Goal: Understand process/instructions

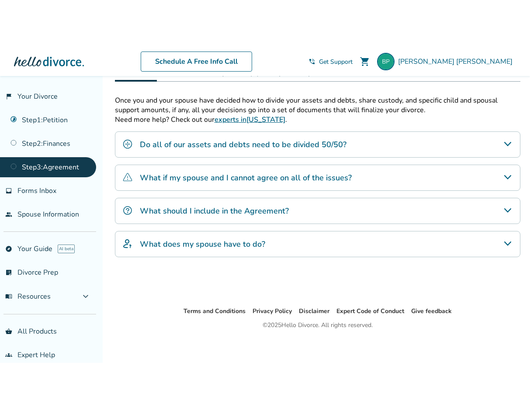
scroll to position [114, 0]
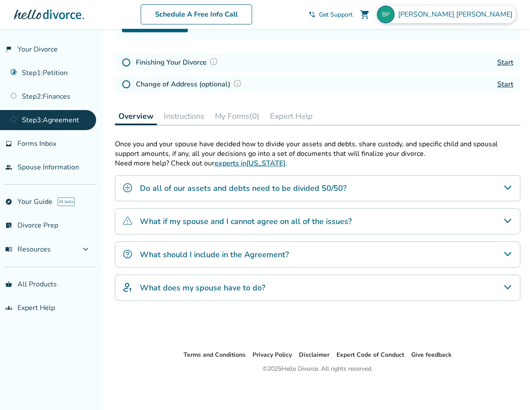
click at [482, 10] on span "[PERSON_NAME]" at bounding box center [457, 15] width 118 height 10
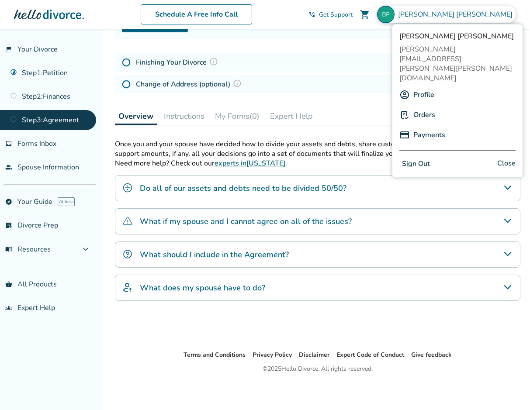
click at [417, 158] on button "Sign Out" at bounding box center [415, 164] width 33 height 13
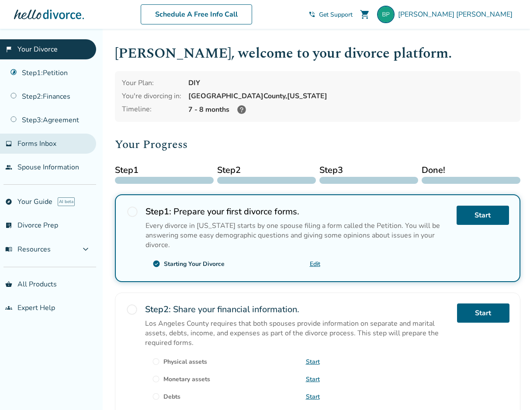
click at [42, 144] on span "Forms Inbox" at bounding box center [36, 144] width 39 height 10
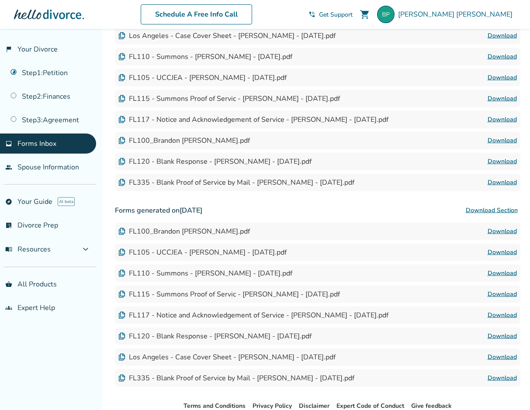
scroll to position [208, 0]
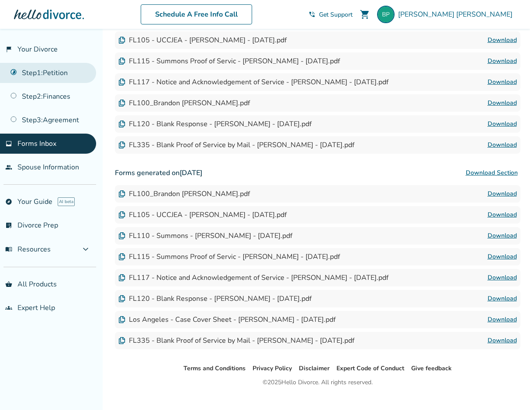
click at [37, 79] on link "Step 1 : Petition" at bounding box center [48, 73] width 96 height 20
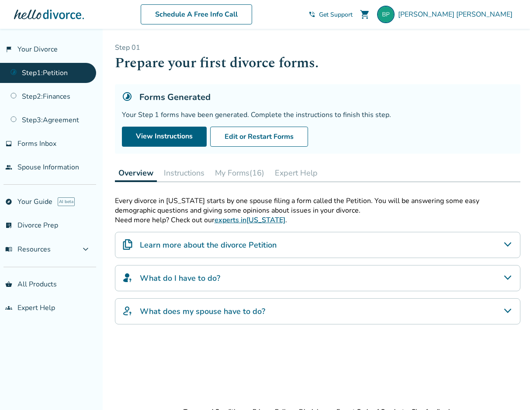
click at [188, 174] on button "Instructions" at bounding box center [184, 172] width 48 height 17
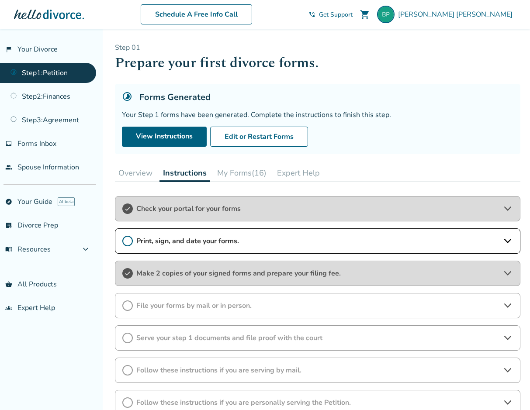
click at [215, 278] on span "Make 2 copies of your signed forms and prepare your filing fee." at bounding box center [317, 274] width 362 height 10
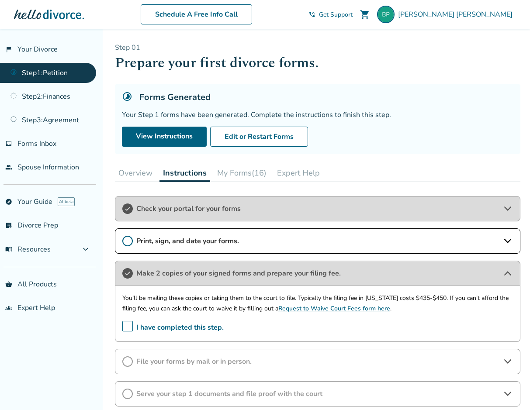
scroll to position [104, 0]
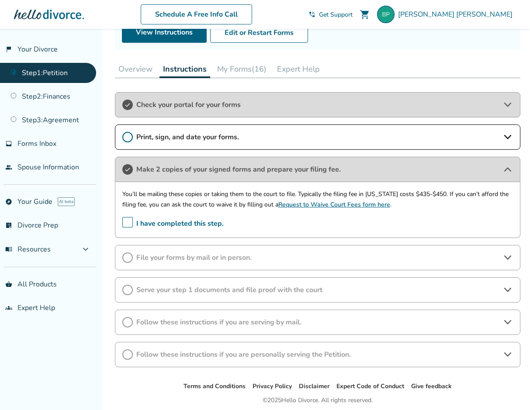
click at [130, 258] on icon at bounding box center [127, 257] width 10 height 10
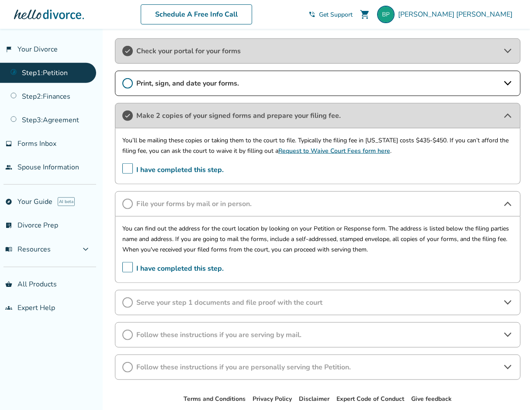
scroll to position [203, 0]
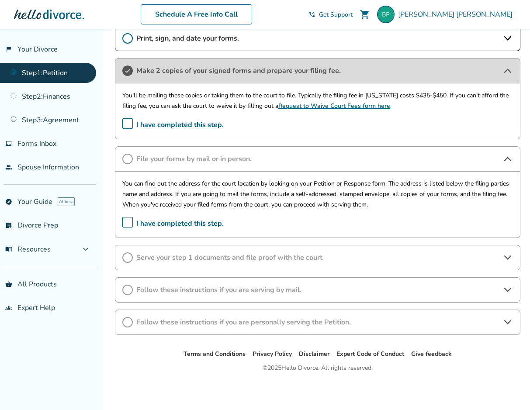
drag, startPoint x: 123, startPoint y: 183, endPoint x: 232, endPoint y: 203, distance: 111.0
click at [232, 203] on div "You can find out the address for the court location by looking on your Petition…" at bounding box center [317, 194] width 390 height 31
click at [244, 291] on span "Follow these instructions if you are serving by mail." at bounding box center [317, 290] width 362 height 10
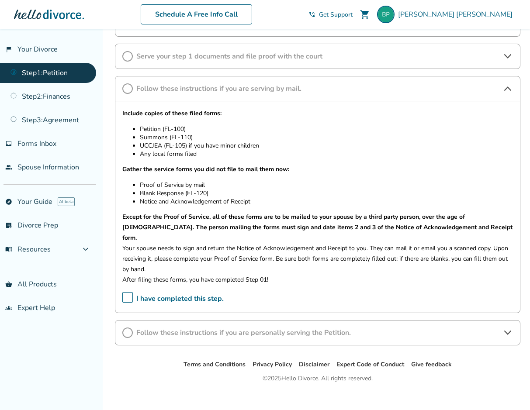
scroll to position [400, 0]
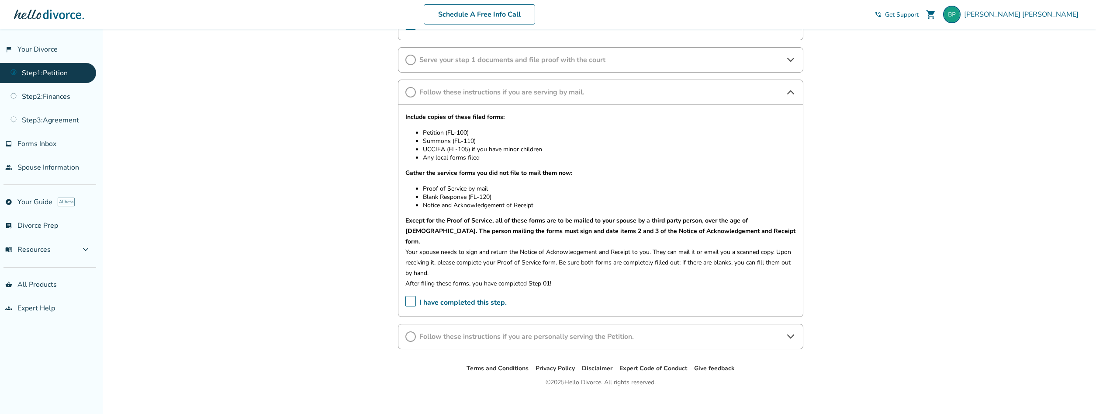
drag, startPoint x: 543, startPoint y: 206, endPoint x: 431, endPoint y: 150, distance: 125.0
click at [431, 150] on div "Include copies of these filed forms: Petition (FL-100) Summons (FL-110) UCCJEA …" at bounding box center [600, 200] width 390 height 177
drag, startPoint x: 405, startPoint y: 112, endPoint x: 478, endPoint y: 152, distance: 83.3
click at [478, 152] on div "Include copies of these filed forms: Petition (FL-100) Summons (FL-110) UCCJEA …" at bounding box center [600, 211] width 405 height 212
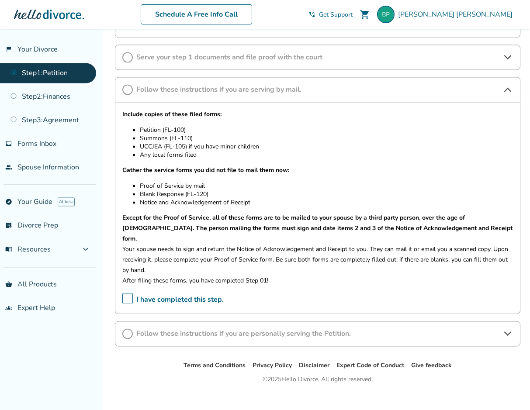
scroll to position [404, 0]
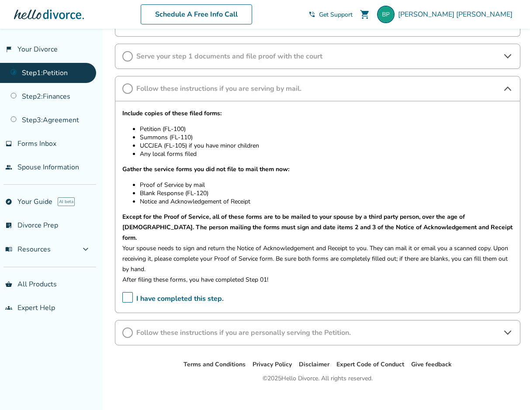
click at [128, 327] on icon at bounding box center [127, 332] width 10 height 10
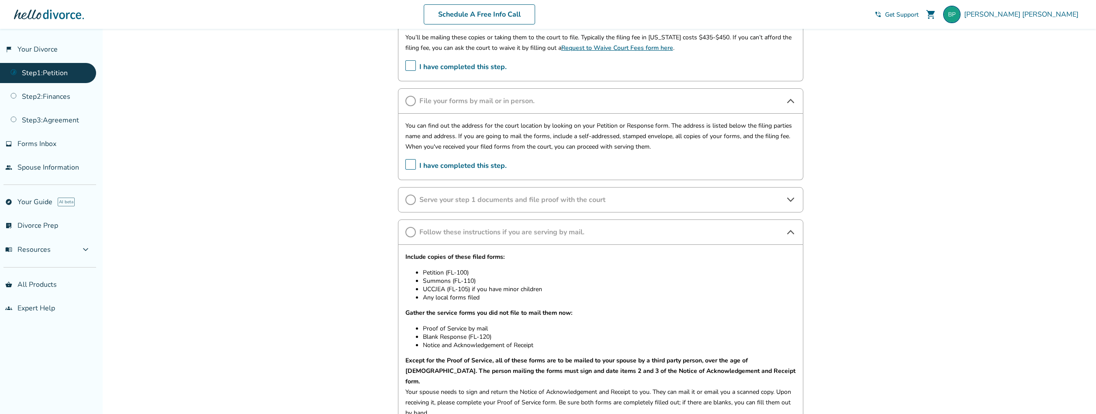
scroll to position [0, 0]
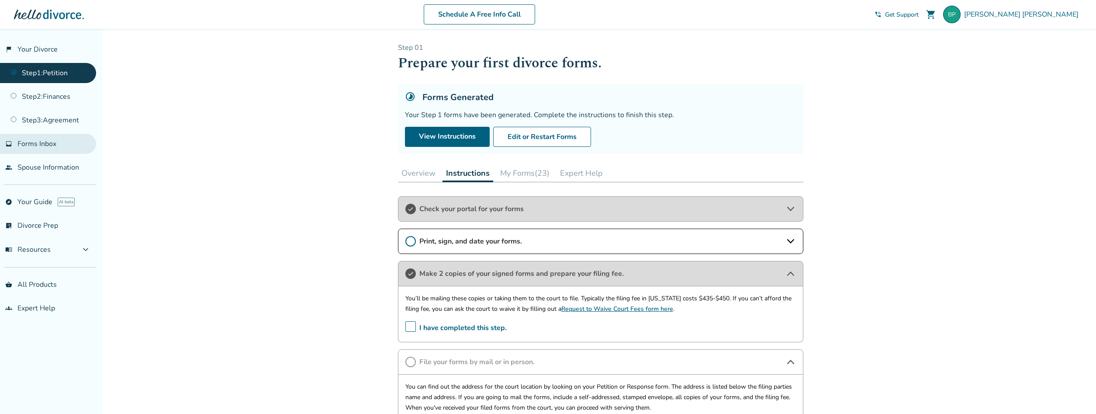
click at [41, 147] on span "Forms Inbox" at bounding box center [36, 144] width 39 height 10
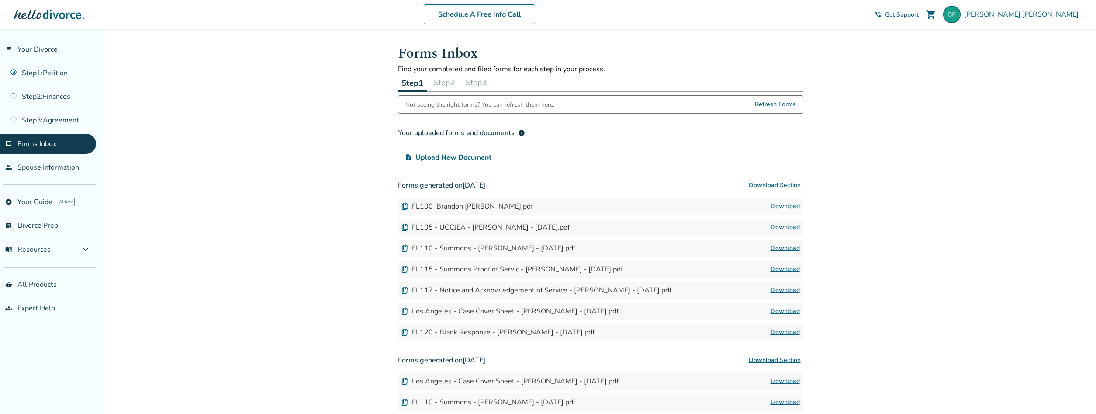
click at [529, 208] on link "Download" at bounding box center [784, 206] width 29 height 10
click at [529, 226] on link "Download" at bounding box center [784, 227] width 29 height 10
click at [529, 248] on link "Download" at bounding box center [784, 248] width 29 height 10
click at [529, 271] on link "Download" at bounding box center [784, 269] width 29 height 10
click at [529, 293] on link "Download" at bounding box center [784, 290] width 29 height 10
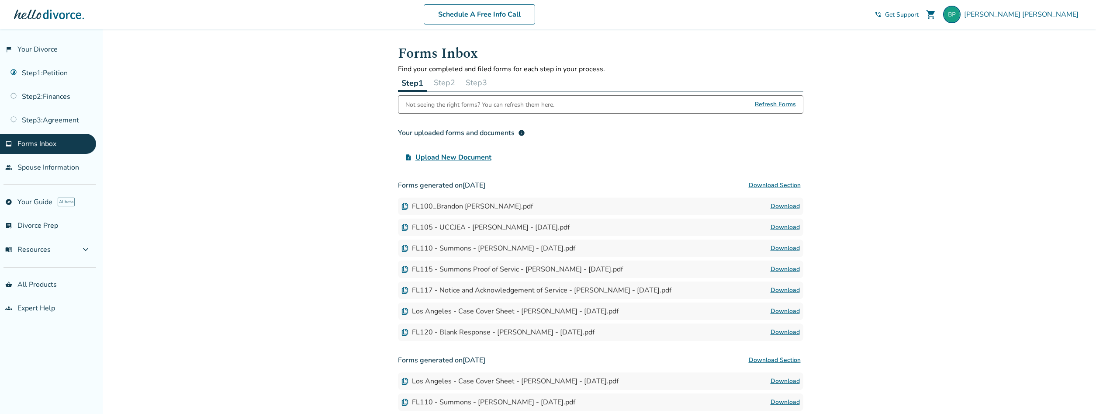
click at [529, 312] on link "Download" at bounding box center [784, 311] width 29 height 10
click at [529, 310] on link "Download" at bounding box center [784, 311] width 29 height 10
click at [529, 332] on link "Download" at bounding box center [784, 332] width 29 height 10
click at [57, 72] on link "Step 1 : Petition" at bounding box center [48, 73] width 96 height 20
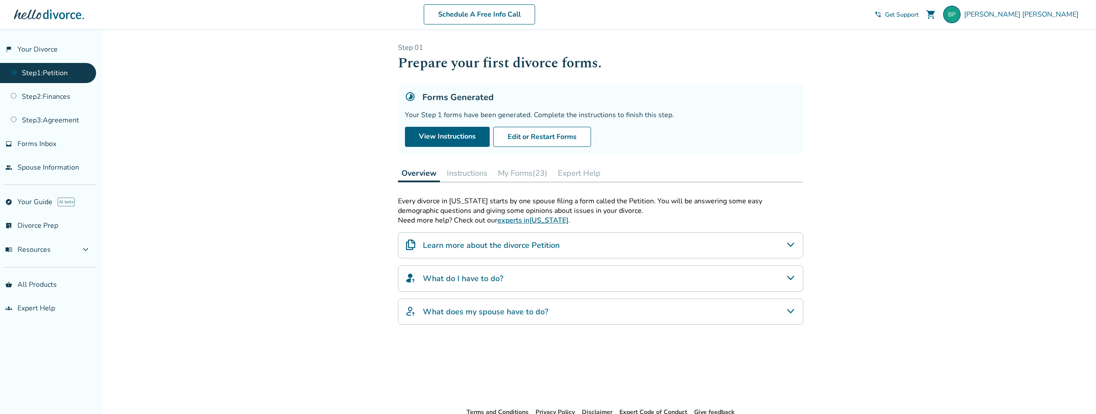
click at [477, 177] on button "Instructions" at bounding box center [467, 172] width 48 height 17
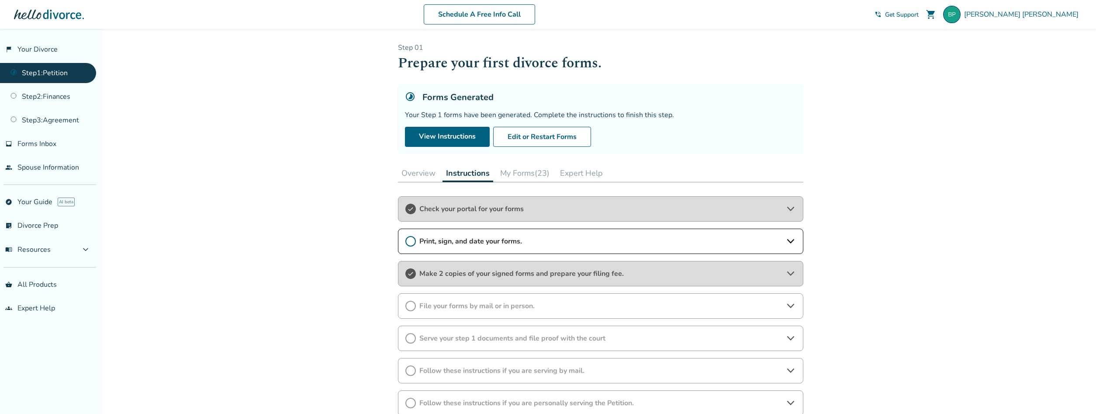
scroll to position [77, 0]
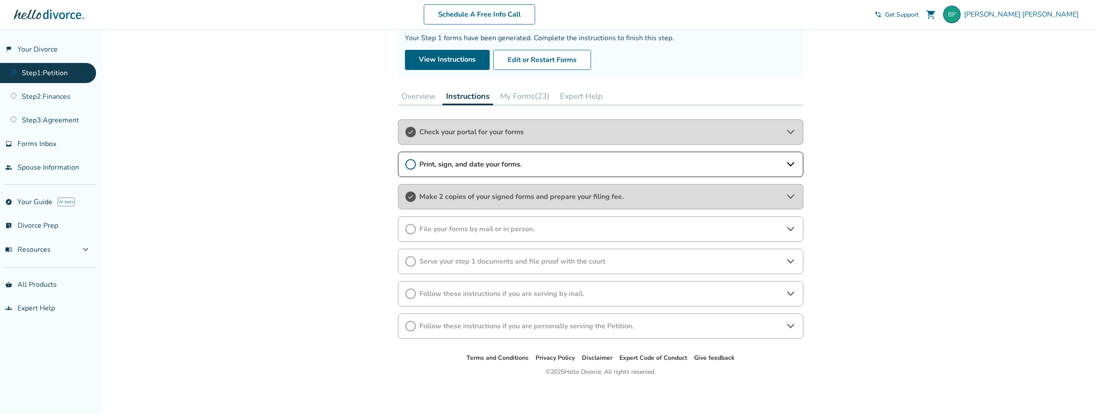
click at [450, 265] on span "Serve your step 1 documents and file proof with the court" at bounding box center [600, 261] width 362 height 10
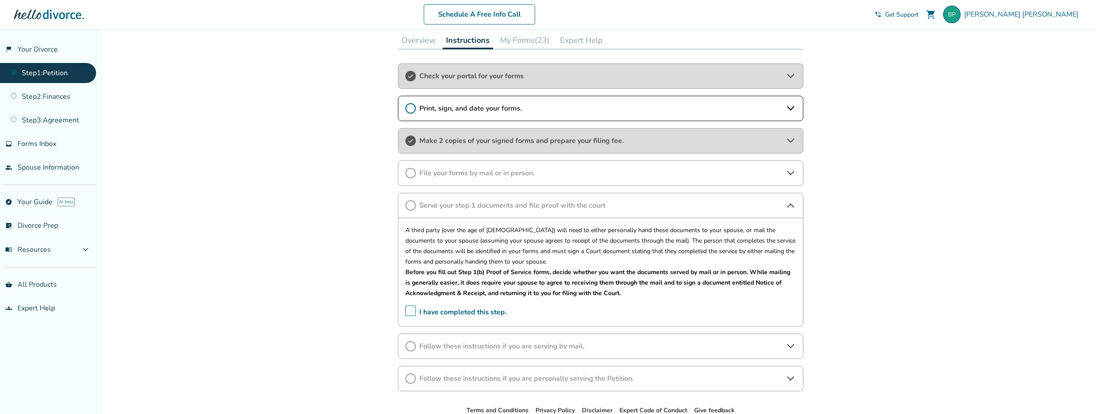
scroll to position [181, 0]
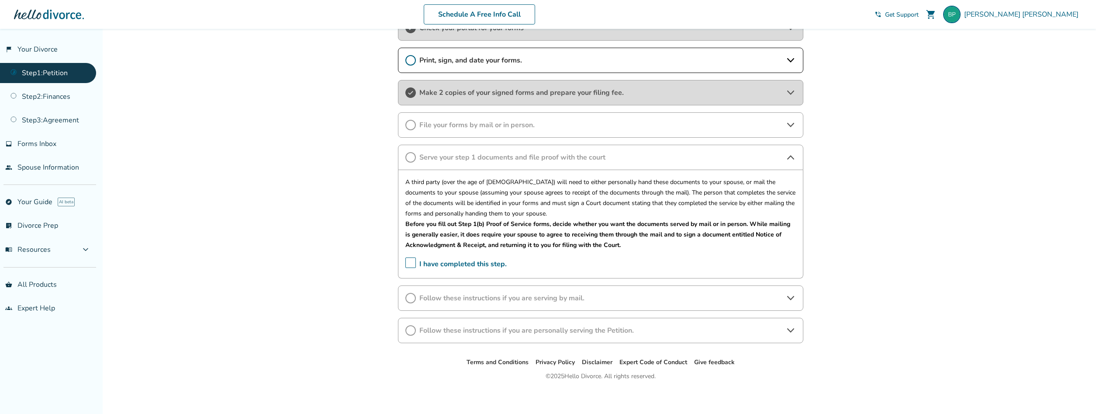
click at [488, 299] on span "Follow these instructions if you are serving by mail." at bounding box center [600, 298] width 362 height 10
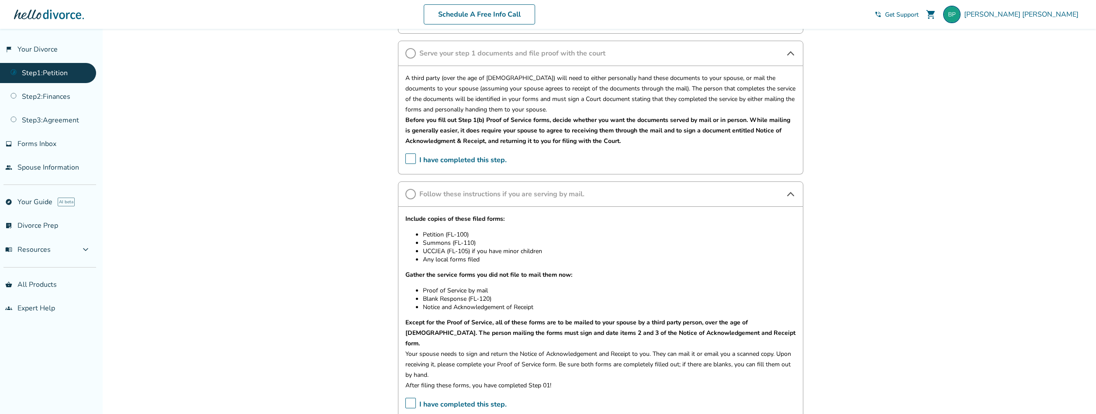
scroll to position [386, 0]
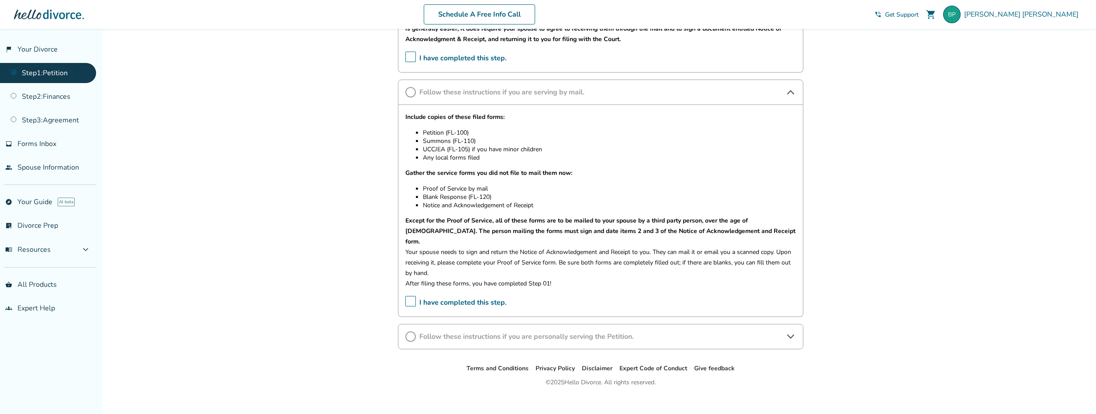
click at [514, 331] on span "Follow these instructions if you are personally serving the Petition." at bounding box center [600, 336] width 362 height 10
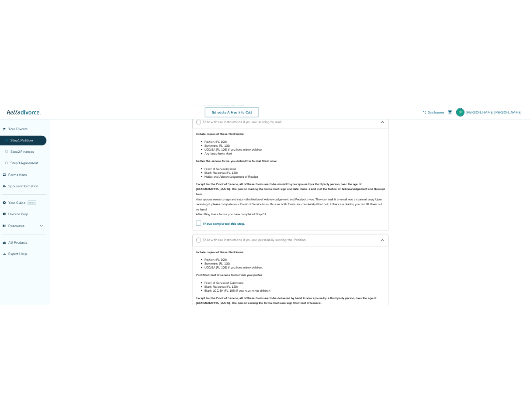
scroll to position [490, 0]
